Goal: Find specific page/section: Find specific page/section

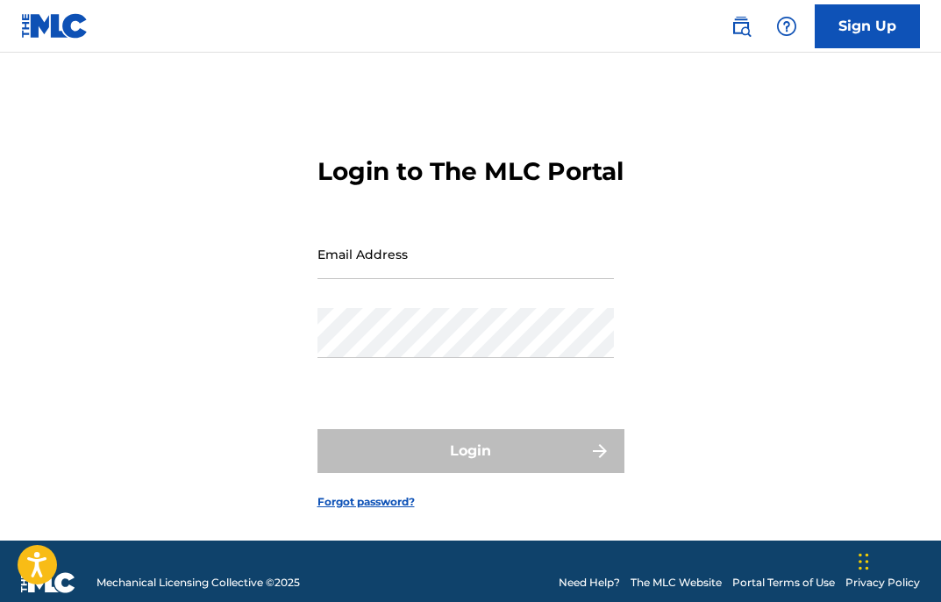
click at [413, 279] on input "Email Address" at bounding box center [466, 254] width 297 height 50
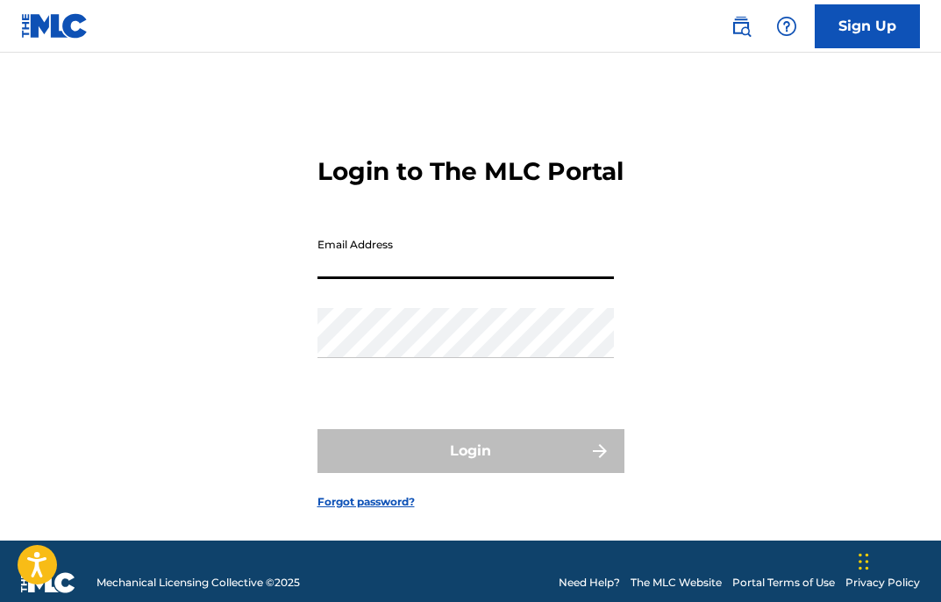
type input "[EMAIL_ADDRESS][DOMAIN_NAME]"
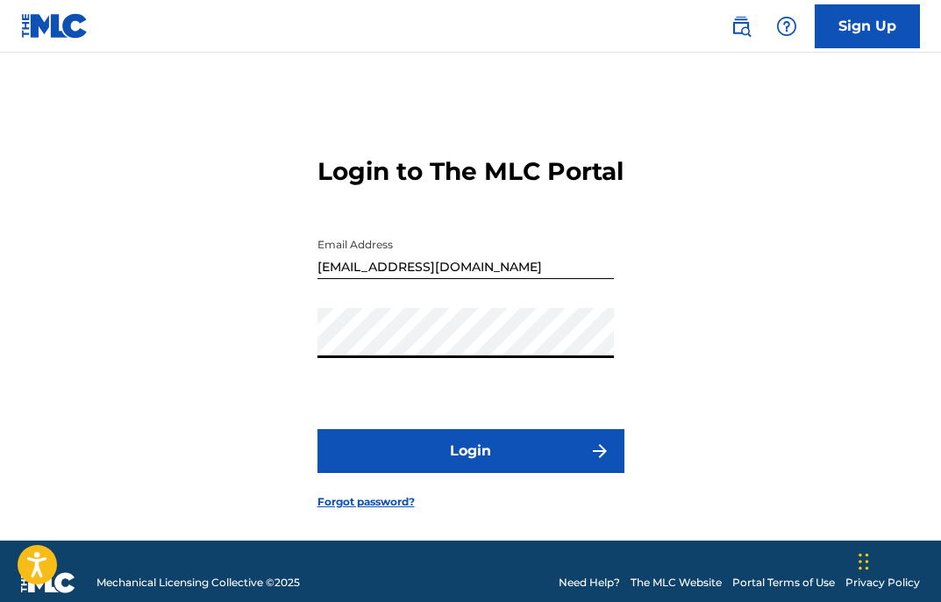
click at [480, 473] on button "Login" at bounding box center [471, 451] width 307 height 44
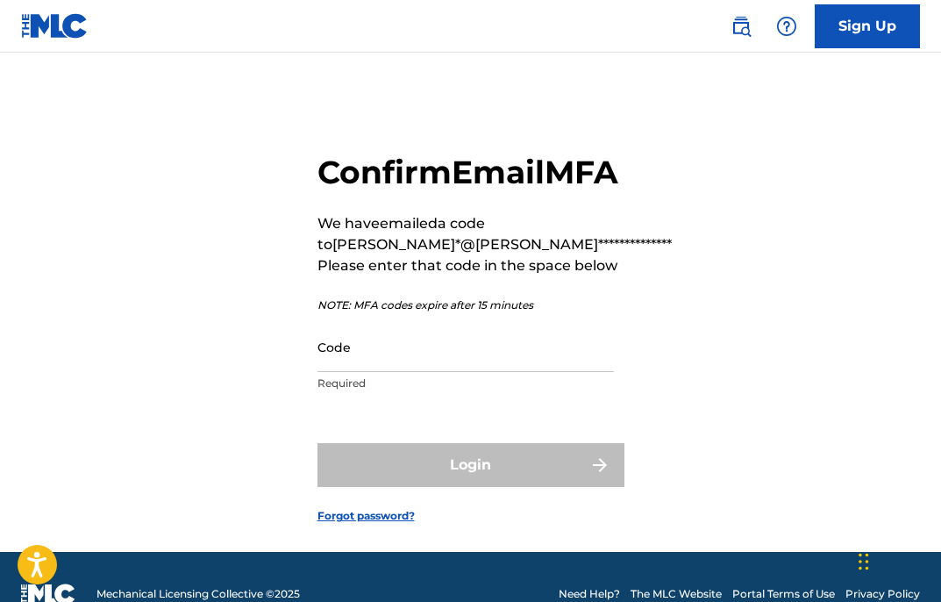
click at [480, 372] on input "Code" at bounding box center [466, 347] width 297 height 50
paste input "242286"
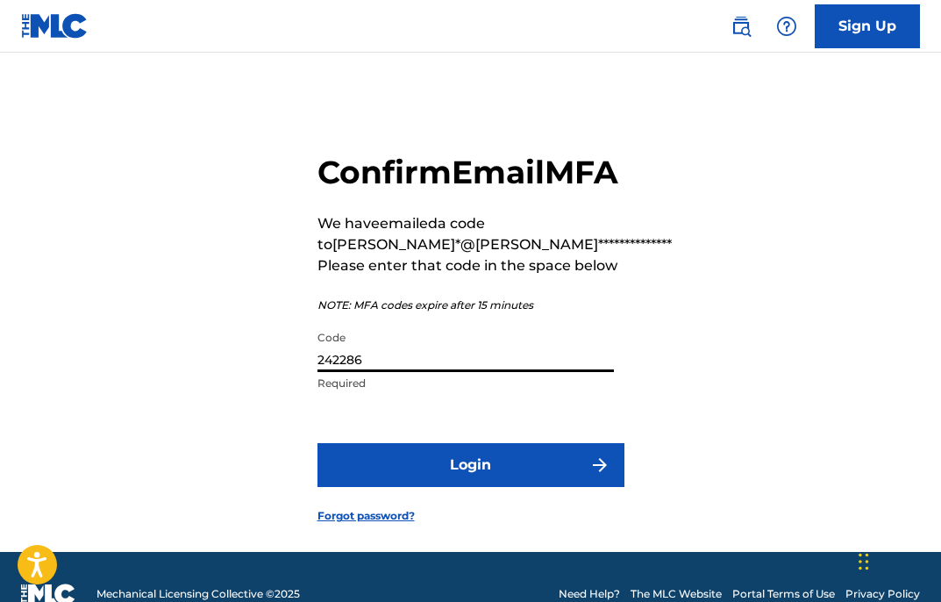
type input "242286"
click at [475, 487] on button "Login" at bounding box center [471, 465] width 307 height 44
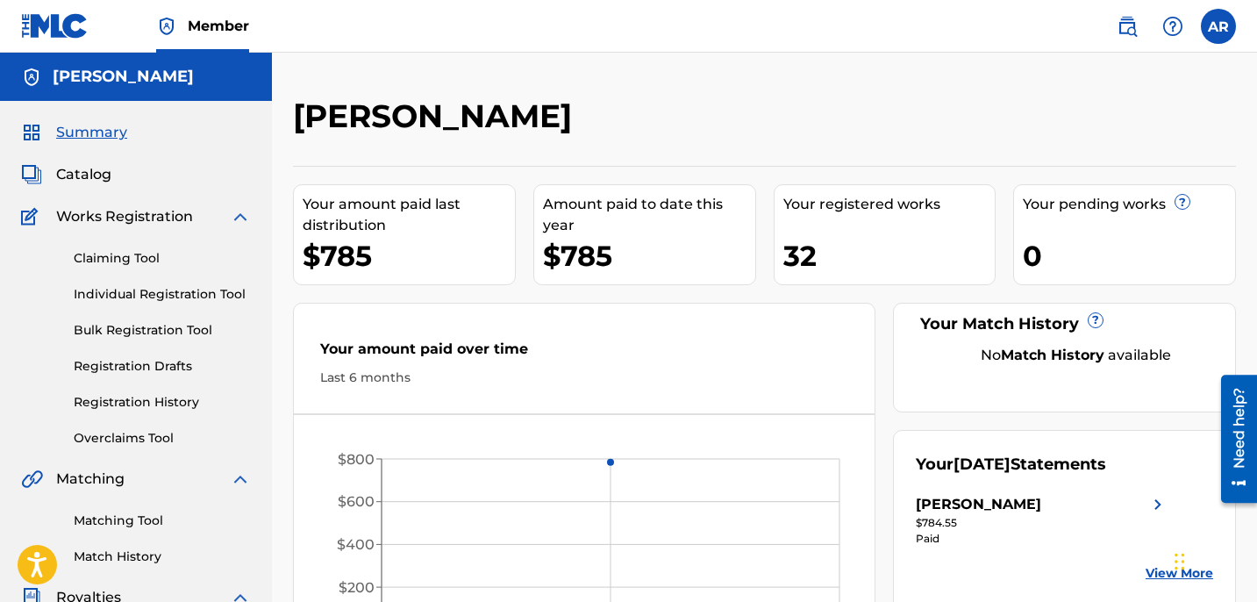
scroll to position [19, 0]
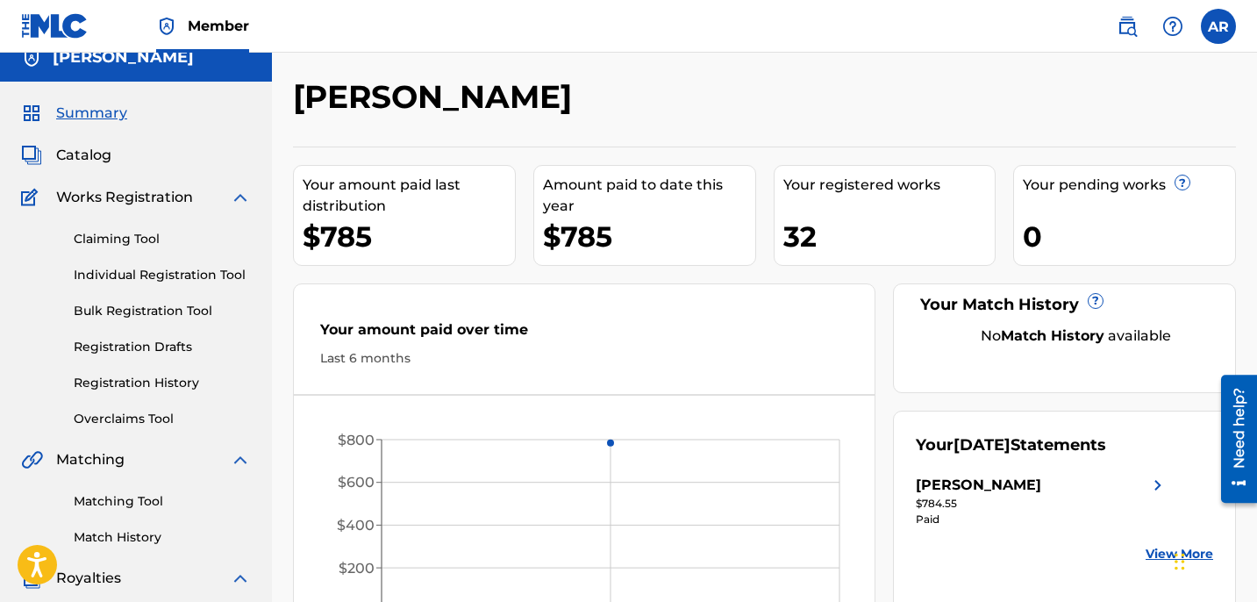
click at [87, 166] on div "Summary Catalog Works Registration Claiming Tool Individual Registration Tool B…" at bounding box center [136, 533] width 272 height 903
click at [63, 145] on span "Catalog" at bounding box center [83, 155] width 55 height 21
